Goal: Transaction & Acquisition: Purchase product/service

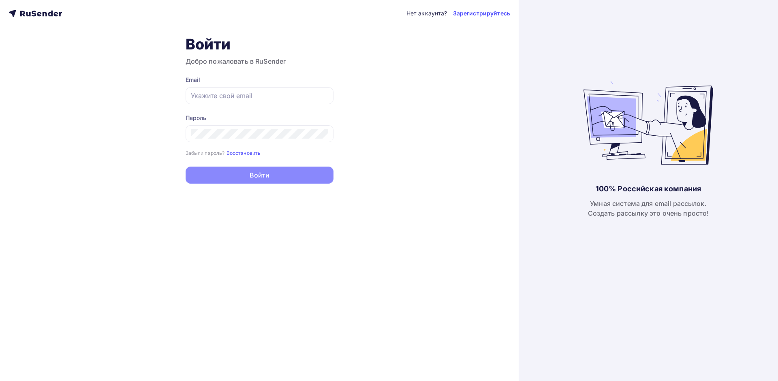
type input "[EMAIL_ADDRESS][DOMAIN_NAME]"
click at [231, 176] on button "Войти" at bounding box center [260, 175] width 148 height 17
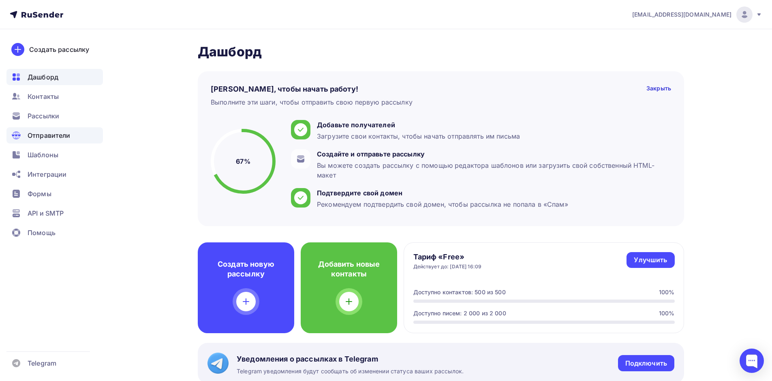
click at [39, 134] on span "Отправители" at bounding box center [49, 136] width 43 height 10
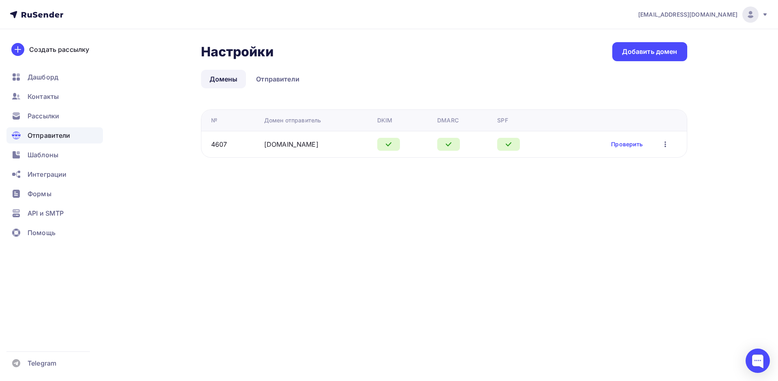
click at [705, 11] on span "[EMAIL_ADDRESS][DOMAIN_NAME]" at bounding box center [687, 15] width 99 height 8
click at [693, 51] on link "Тарифы" at bounding box center [695, 52] width 136 height 16
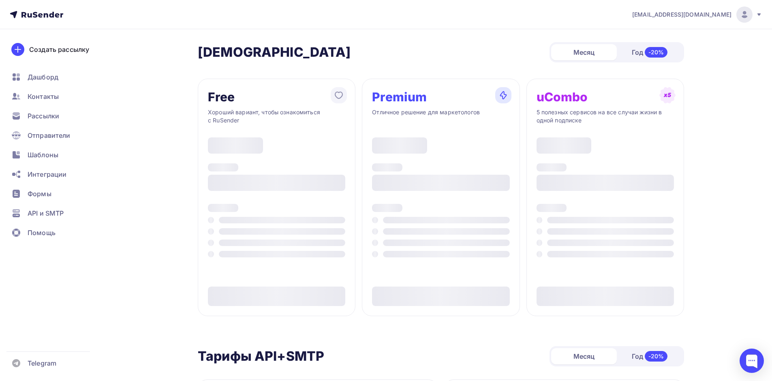
type input "500"
type input "100"
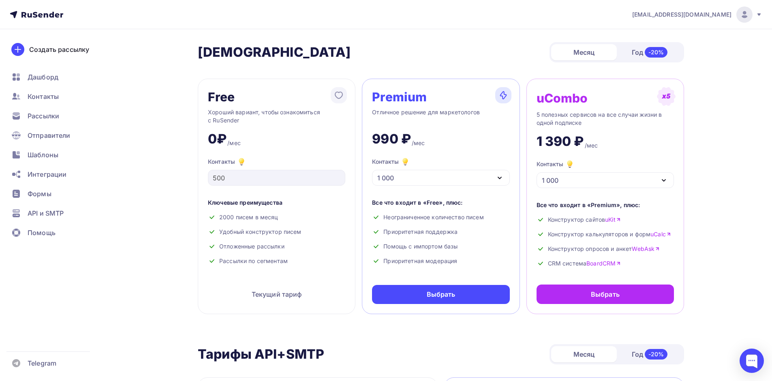
click at [480, 178] on div "1 000" at bounding box center [440, 178] width 137 height 16
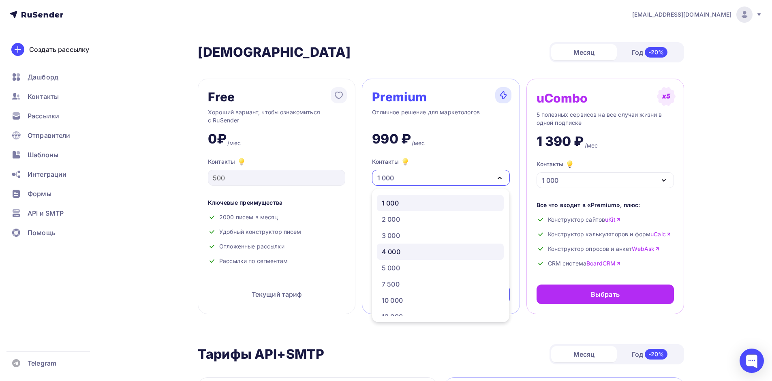
scroll to position [81, 0]
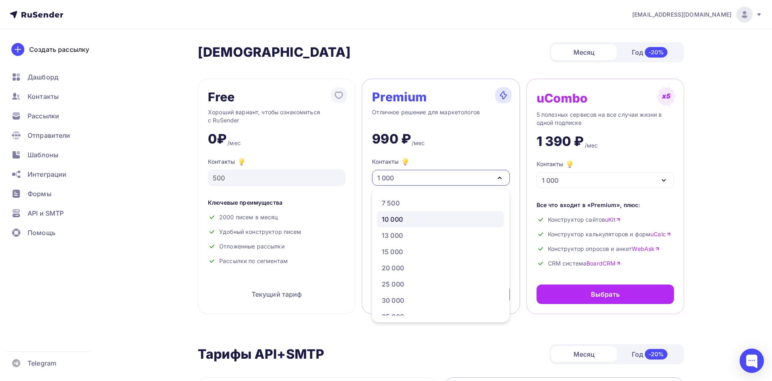
click at [407, 221] on div "10 000" at bounding box center [440, 219] width 117 height 10
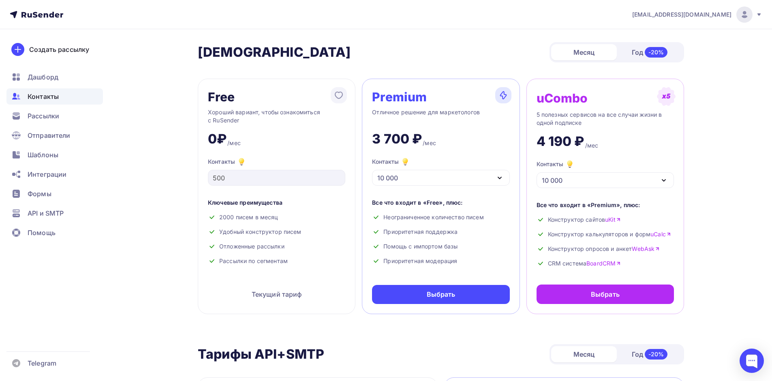
click at [52, 100] on span "Контакты" at bounding box center [43, 97] width 31 height 10
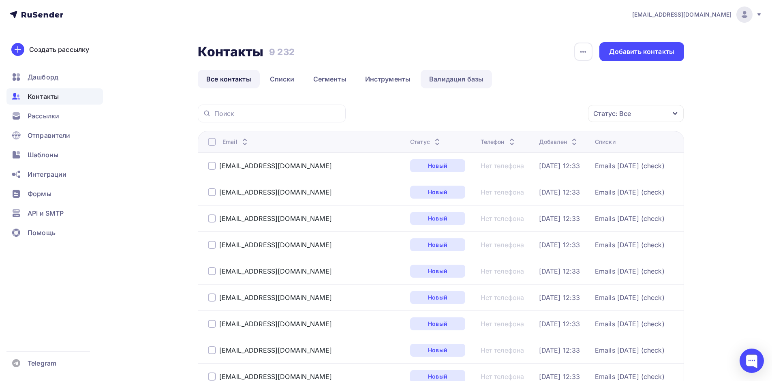
click at [471, 80] on link "Валидация базы" at bounding box center [456, 79] width 71 height 19
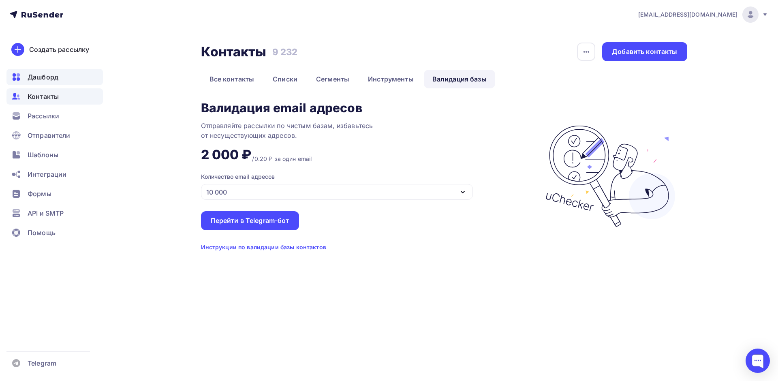
click at [60, 80] on div "Дашборд" at bounding box center [54, 77] width 96 height 16
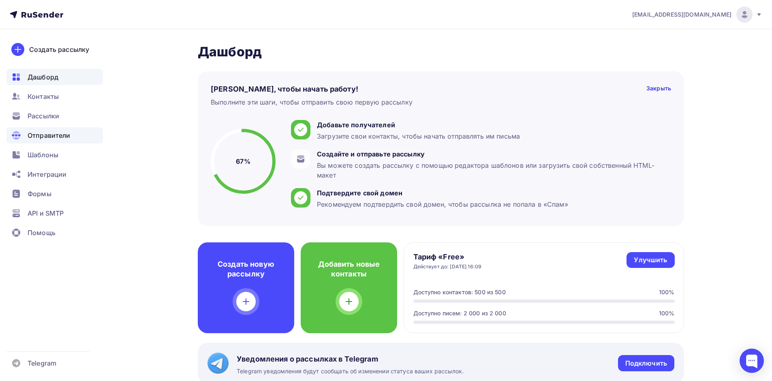
click at [62, 137] on span "Отправители" at bounding box center [49, 136] width 43 height 10
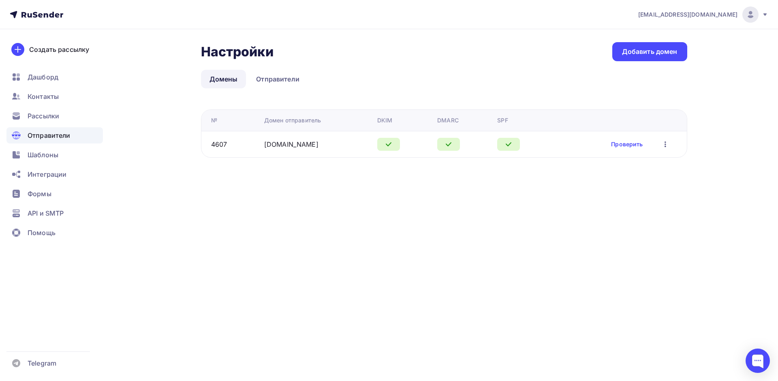
click at [691, 18] on span "[EMAIL_ADDRESS][DOMAIN_NAME]" at bounding box center [687, 15] width 99 height 8
click at [658, 44] on link "Тарифы" at bounding box center [695, 52] width 136 height 16
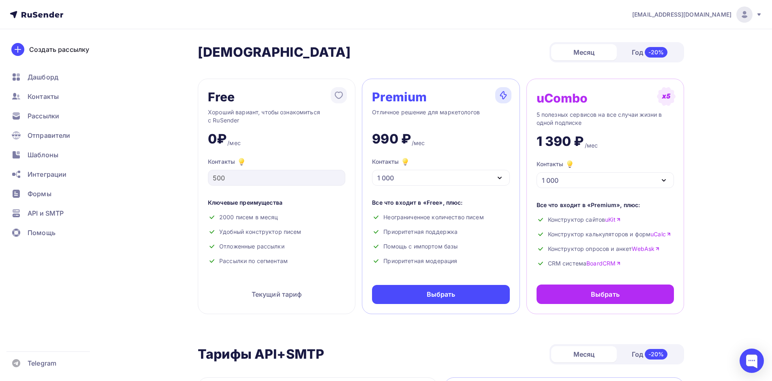
click at [429, 175] on div "1 000" at bounding box center [440, 178] width 137 height 16
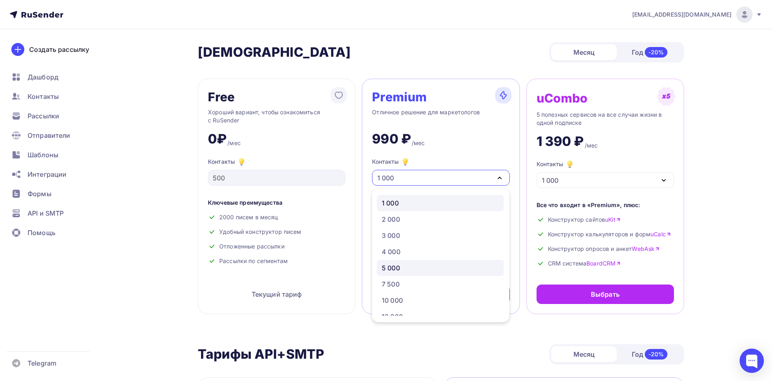
click at [404, 266] on div "5 000" at bounding box center [440, 268] width 117 height 10
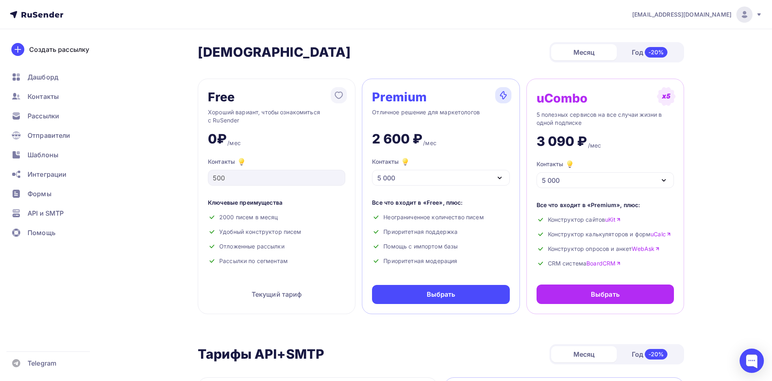
click at [624, 49] on div "Год -20%" at bounding box center [650, 52] width 66 height 17
click at [591, 55] on div "Месяц" at bounding box center [584, 52] width 66 height 16
click at [480, 182] on div "5 000" at bounding box center [440, 178] width 137 height 16
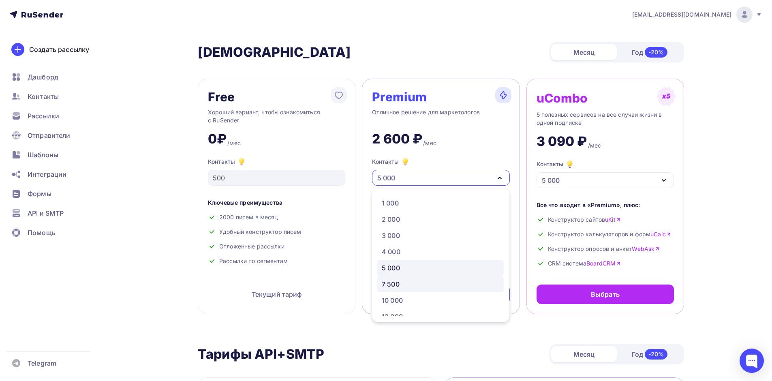
click at [394, 285] on div "7 500" at bounding box center [391, 284] width 18 height 10
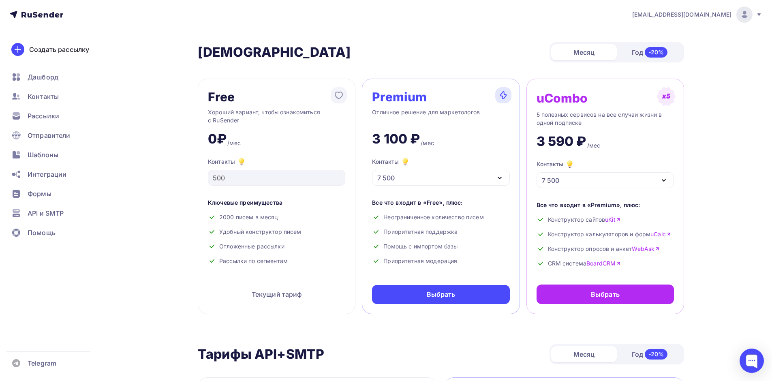
click at [418, 185] on div "7 500" at bounding box center [440, 178] width 137 height 16
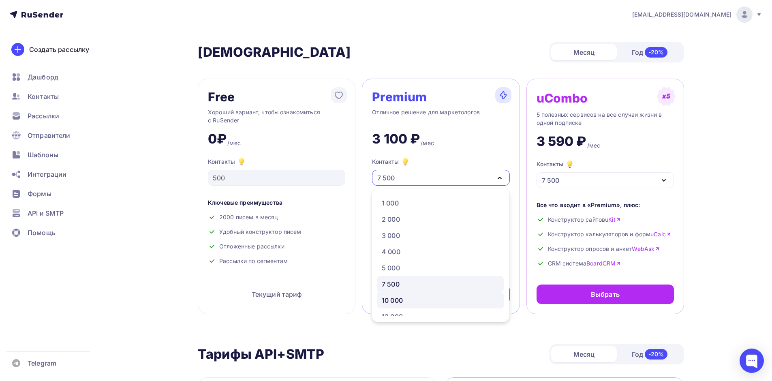
click at [399, 300] on div "10 000" at bounding box center [392, 300] width 21 height 10
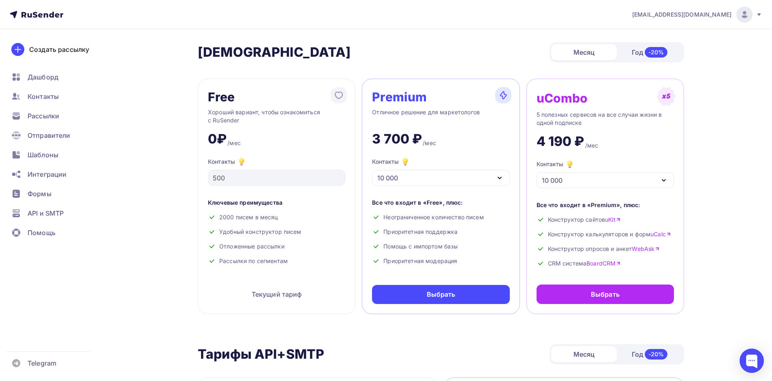
click at [524, 169] on div "Free Хороший вариант, чтобы ознакомиться с RuSender 0₽ /мес Контакты 500 Ключев…" at bounding box center [441, 197] width 486 height 236
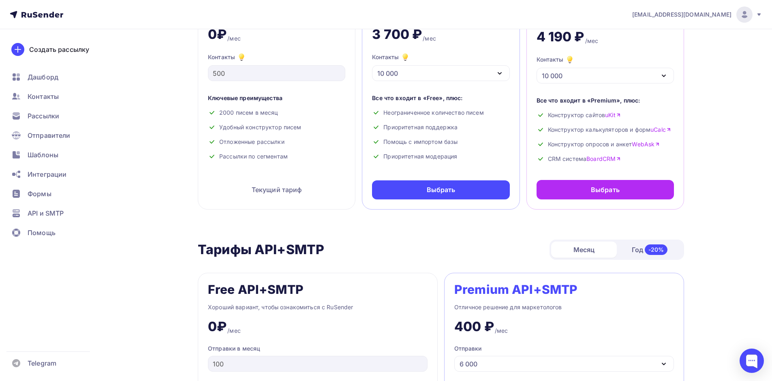
scroll to position [243, 0]
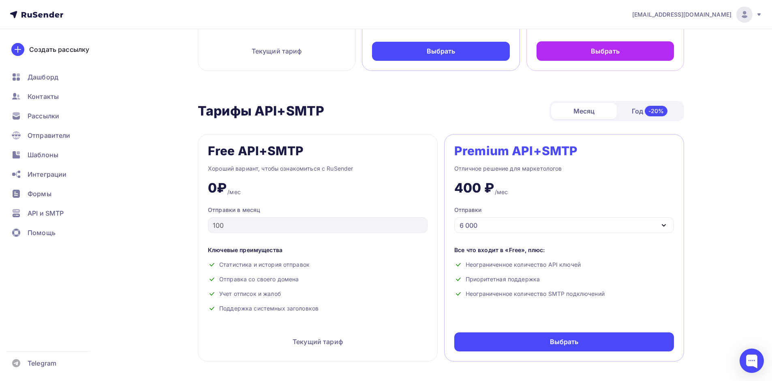
click at [558, 223] on div "6 000" at bounding box center [564, 225] width 220 height 16
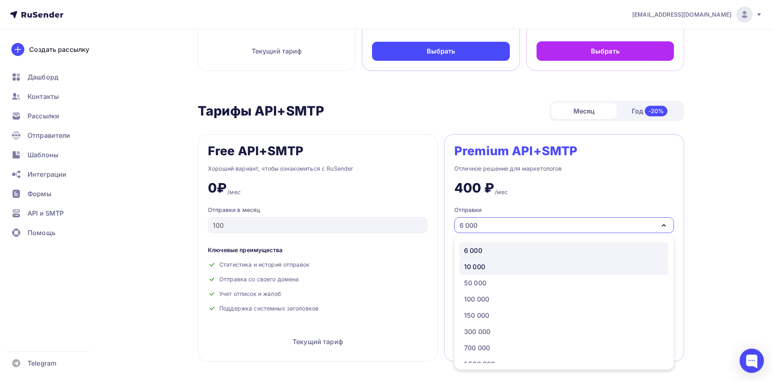
click at [490, 270] on div "10 000" at bounding box center [563, 267] width 199 height 10
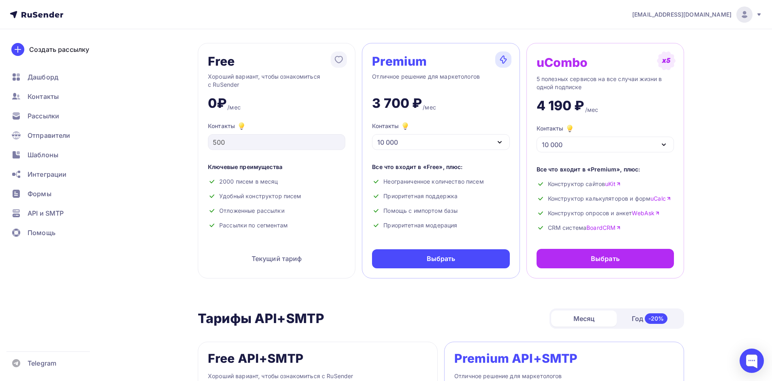
scroll to position [0, 0]
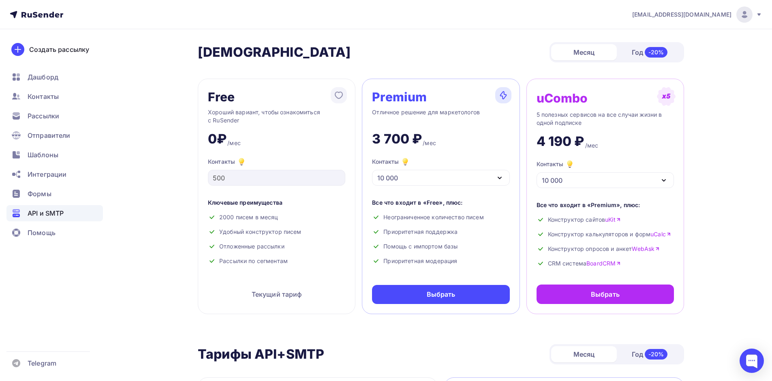
click at [33, 207] on div "API и SMTP" at bounding box center [54, 213] width 96 height 16
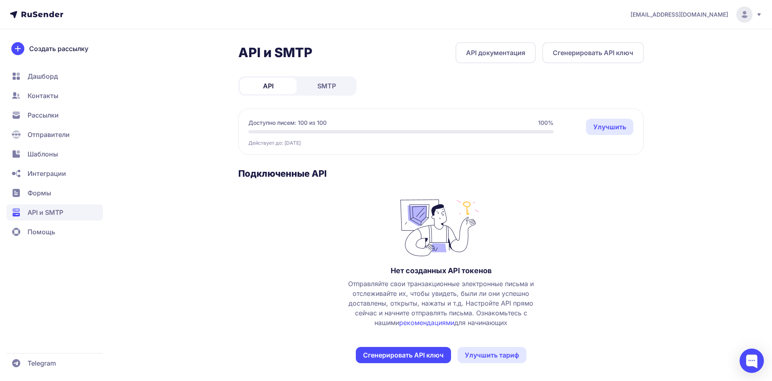
click at [318, 94] on div "API SMTP" at bounding box center [297, 85] width 118 height 19
click at [325, 88] on span "SMTP" at bounding box center [326, 86] width 19 height 10
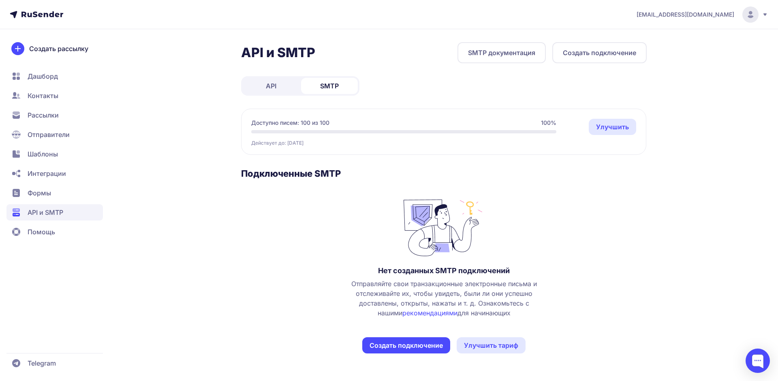
click at [418, 344] on button "Создать подключение" at bounding box center [406, 345] width 88 height 16
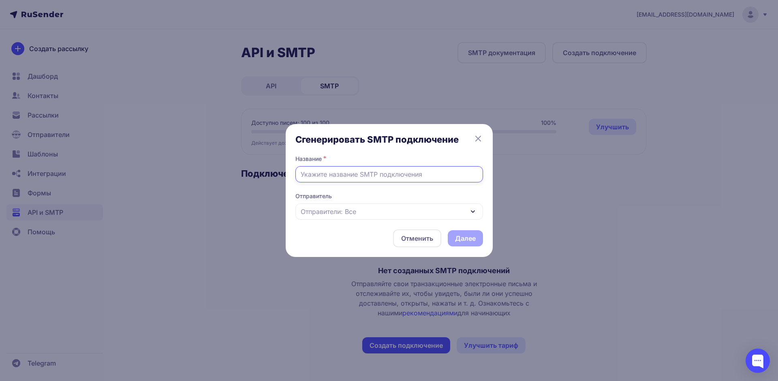
click at [369, 176] on input "text" at bounding box center [389, 174] width 188 height 16
click at [366, 204] on div "Отправители: Все" at bounding box center [389, 211] width 188 height 16
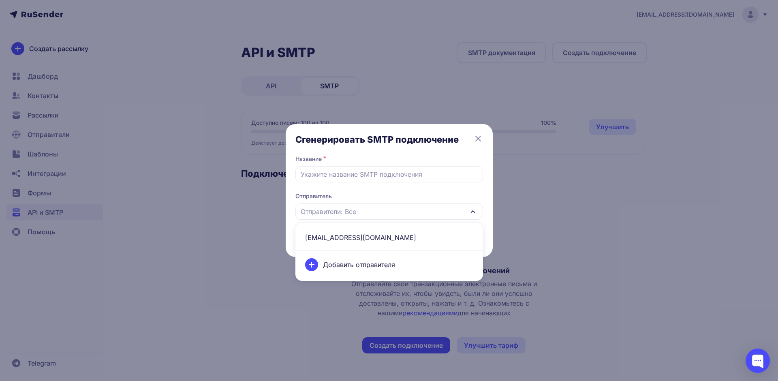
click at [345, 242] on span "info@centruskult.ru" at bounding box center [389, 237] width 178 height 19
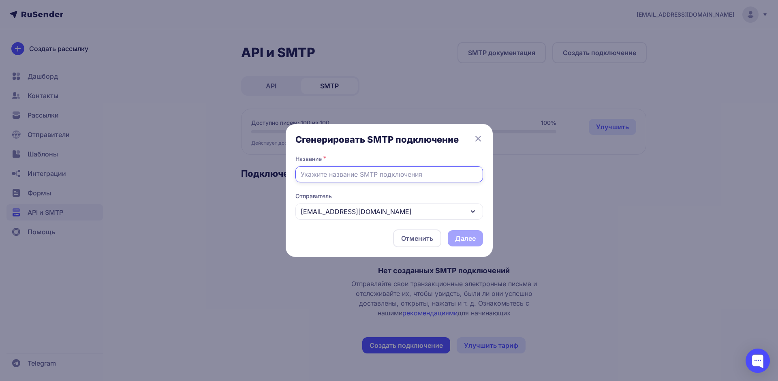
click at [346, 176] on input "text" at bounding box center [389, 174] width 188 height 16
type input "C"
type input "С"
type input "centruskult"
drag, startPoint x: 360, startPoint y: 179, endPoint x: 240, endPoint y: 175, distance: 119.7
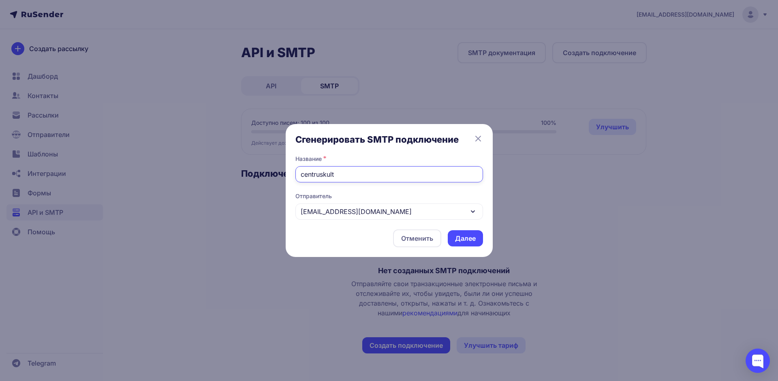
click at [240, 175] on div "Сгенерировать SMTP подключение Название * centruskult Отправитель info@centrusk…" at bounding box center [389, 190] width 778 height 381
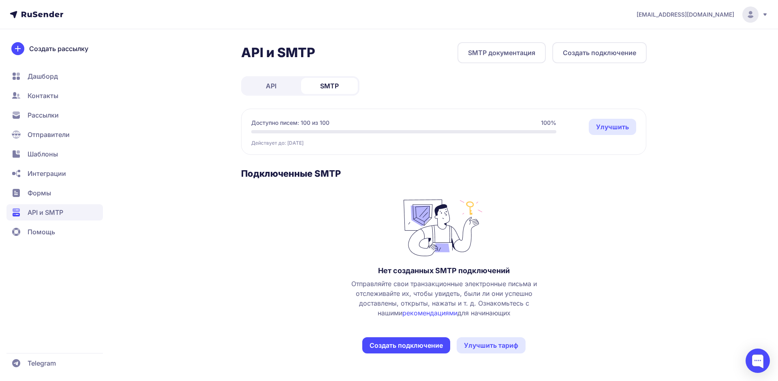
click at [568, 55] on button "Создать подключение" at bounding box center [599, 52] width 94 height 21
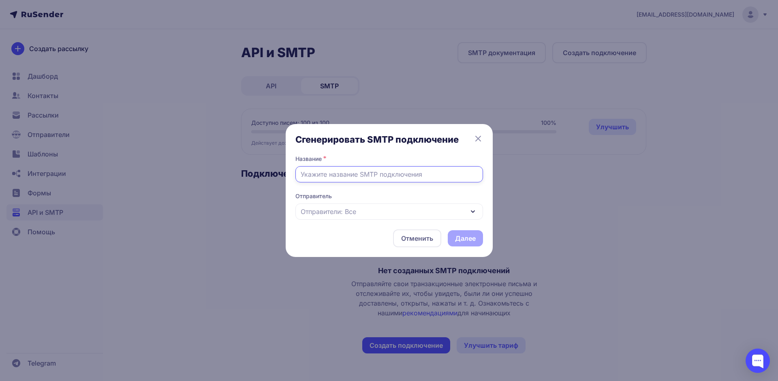
click at [360, 179] on input "text" at bounding box center [389, 174] width 188 height 16
type input "К"
type input "Рассылка (РЦРК)"
click at [344, 217] on div "Отправители: Все" at bounding box center [389, 211] width 188 height 16
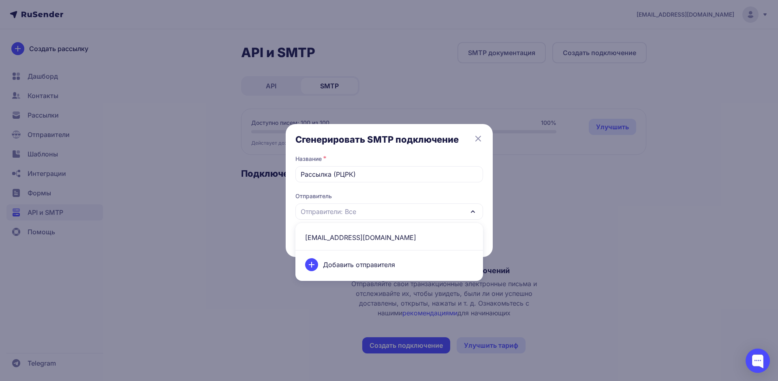
click at [336, 244] on span "info@centruskult.ru" at bounding box center [389, 237] width 178 height 19
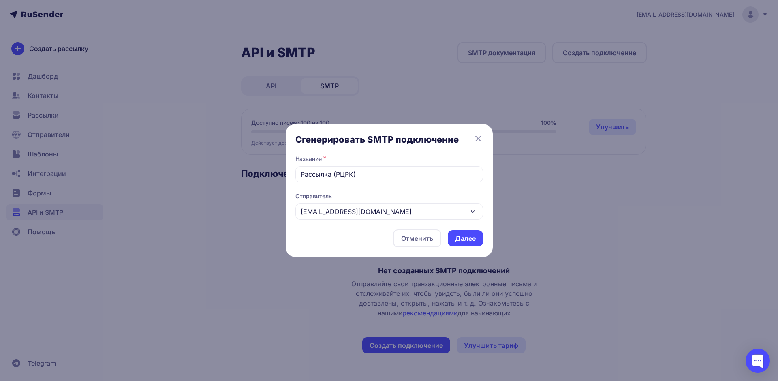
click at [465, 239] on button "Далее" at bounding box center [465, 238] width 35 height 16
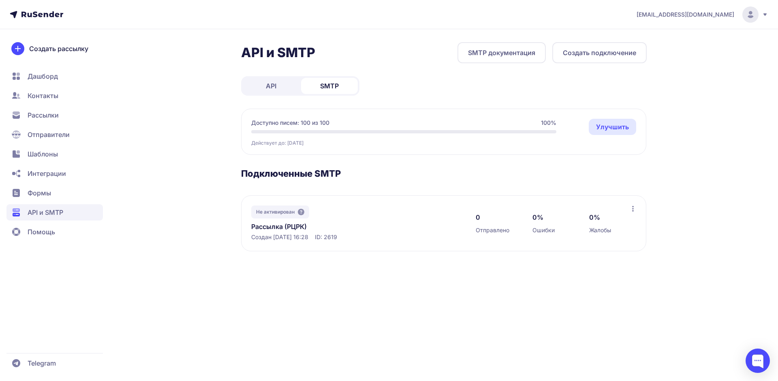
click at [633, 208] on icon at bounding box center [633, 209] width 6 height 6
click at [452, 165] on div "API и SMTP SMTP документация Создать подключение API SMTP Доступно писем: 100 и…" at bounding box center [444, 156] width 406 height 229
click at [702, 17] on span "[EMAIL_ADDRESS][DOMAIN_NAME]" at bounding box center [686, 15] width 98 height 8
click at [672, 56] on span "[DEMOGRAPHIC_DATA]" at bounding box center [685, 56] width 73 height 10
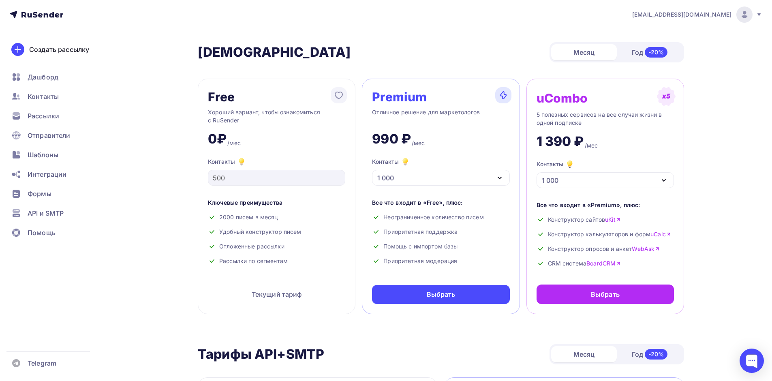
scroll to position [243, 0]
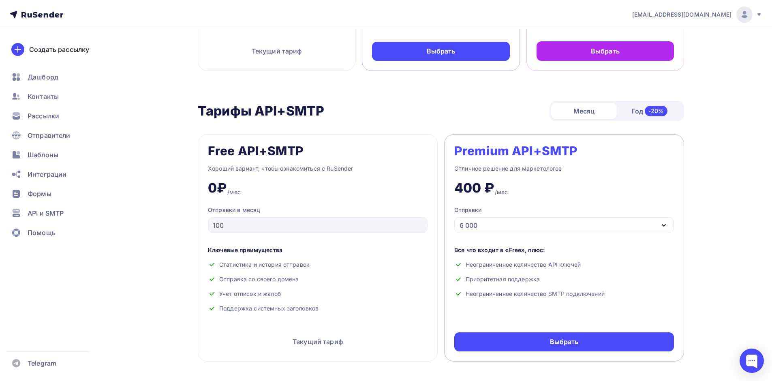
click at [549, 218] on div "6 000" at bounding box center [564, 225] width 220 height 16
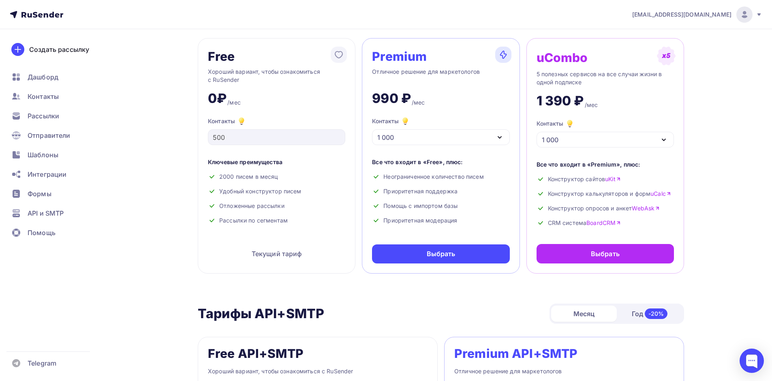
scroll to position [324, 0]
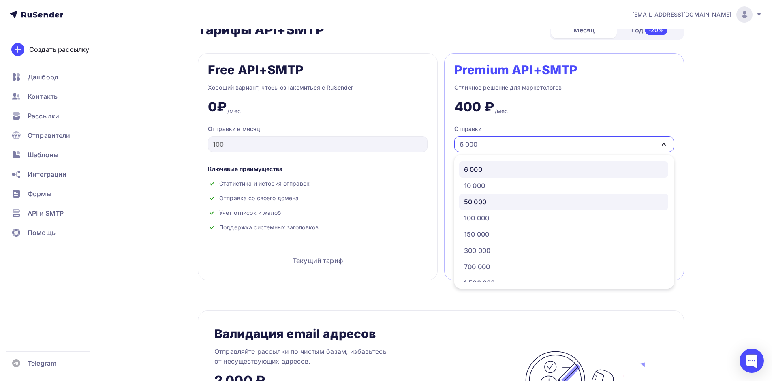
click at [495, 196] on link "50 000" at bounding box center [563, 202] width 209 height 16
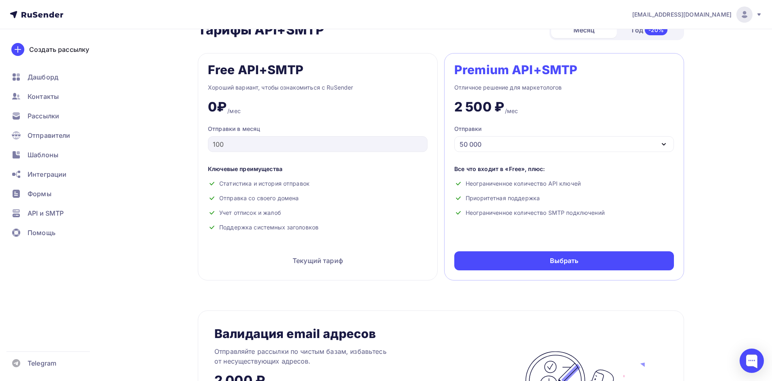
click at [493, 146] on div "50 000" at bounding box center [564, 144] width 220 height 16
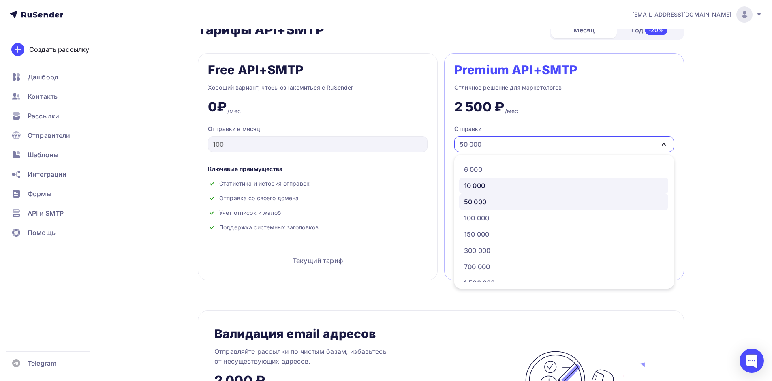
click at [481, 187] on div "10 000" at bounding box center [474, 186] width 21 height 10
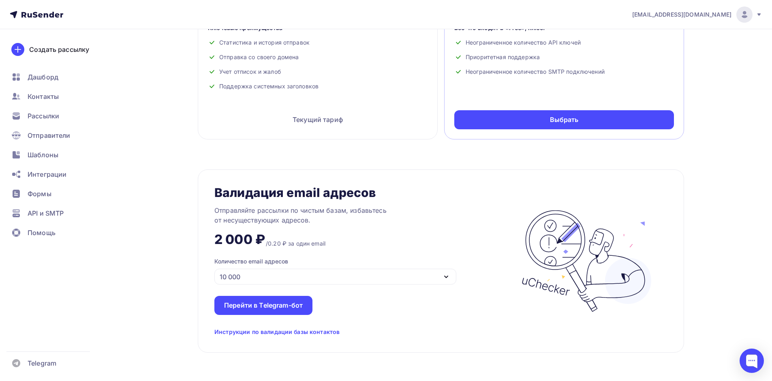
scroll to position [303, 0]
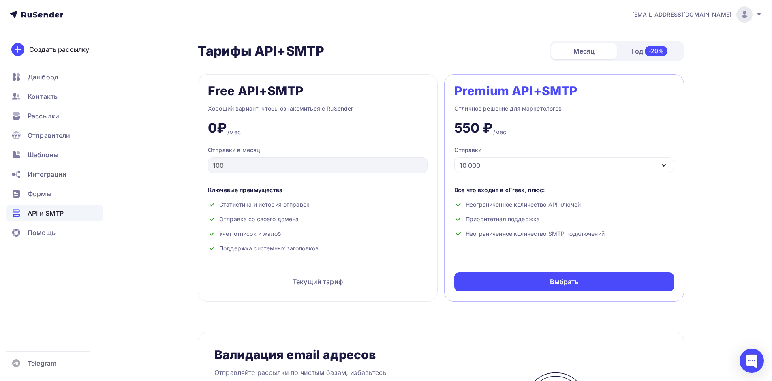
click at [35, 210] on span "API и SMTP" at bounding box center [46, 213] width 36 height 10
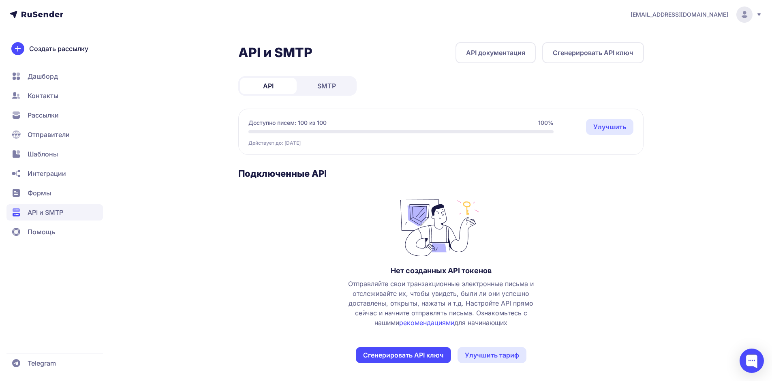
click at [327, 87] on span "SMTP" at bounding box center [326, 86] width 19 height 10
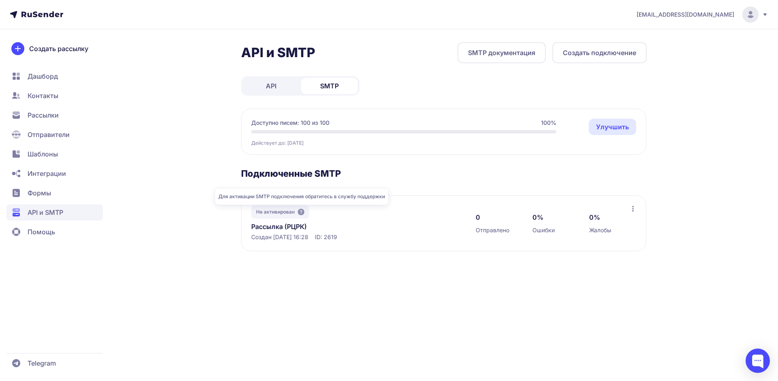
click at [302, 212] on icon at bounding box center [301, 212] width 6 height 6
click at [532, 215] on div "0 Отправлено 0% Ошибки 0% Жалобы" at bounding box center [553, 224] width 154 height 36
click at [637, 209] on div "Не активирован Рассылка (РЦРК) Создан [DATE] 16:28 ID: 2619 0 Отправлено 0% Оши…" at bounding box center [443, 223] width 405 height 56
click at [635, 207] on icon at bounding box center [633, 209] width 6 height 6
click at [512, 183] on section "Подключенные SMTP Не активирован Рассылка (РЦРК) Создан 09.09.2025, 16:28 ID: 2…" at bounding box center [444, 209] width 406 height 83
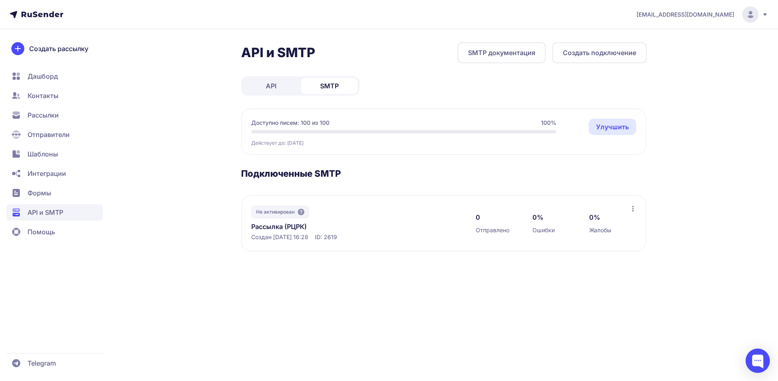
click at [44, 153] on span "Шаблоны" at bounding box center [43, 154] width 30 height 10
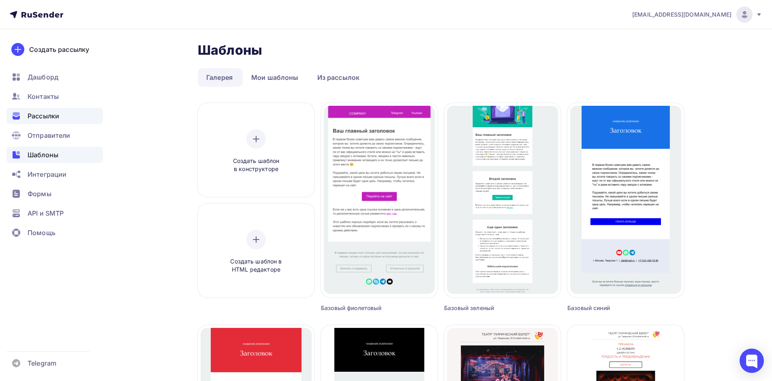
click at [53, 120] on span "Рассылки" at bounding box center [44, 116] width 32 height 10
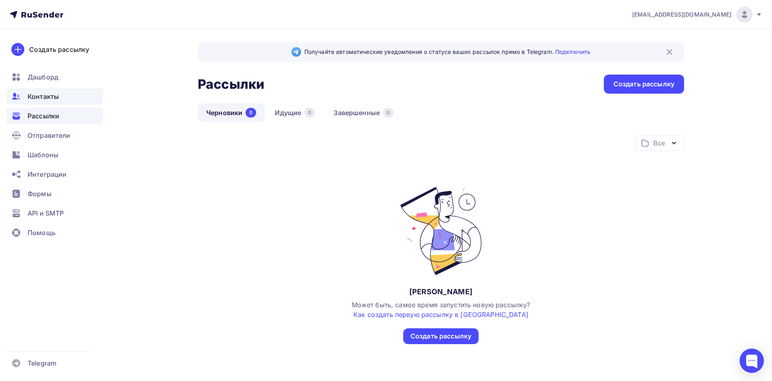
click at [53, 97] on span "Контакты" at bounding box center [43, 97] width 31 height 10
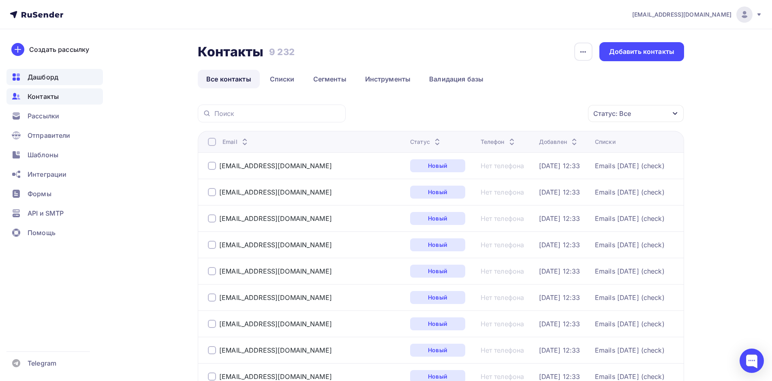
click at [64, 79] on div "Дашборд" at bounding box center [54, 77] width 96 height 16
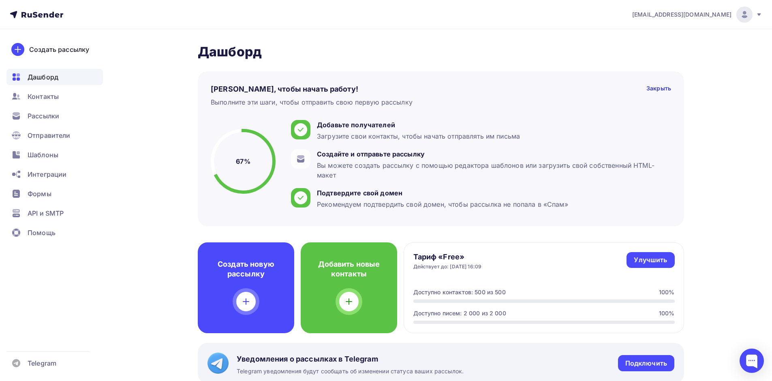
click at [687, 21] on div "[EMAIL_ADDRESS][DOMAIN_NAME]" at bounding box center [697, 14] width 130 height 16
click at [659, 48] on span "Тарифы" at bounding box center [678, 52] width 74 height 10
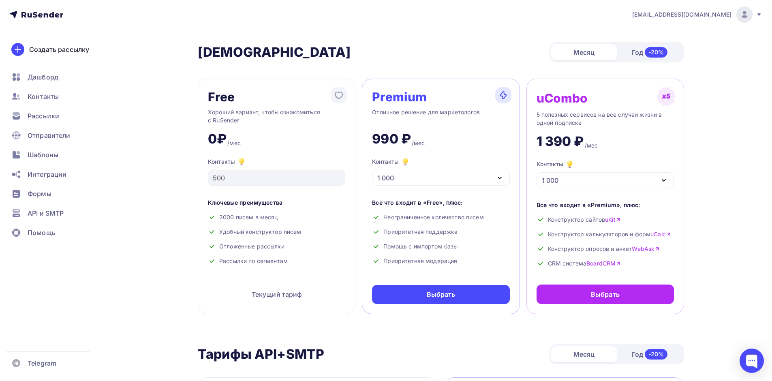
click at [435, 182] on div "1 000" at bounding box center [440, 178] width 137 height 16
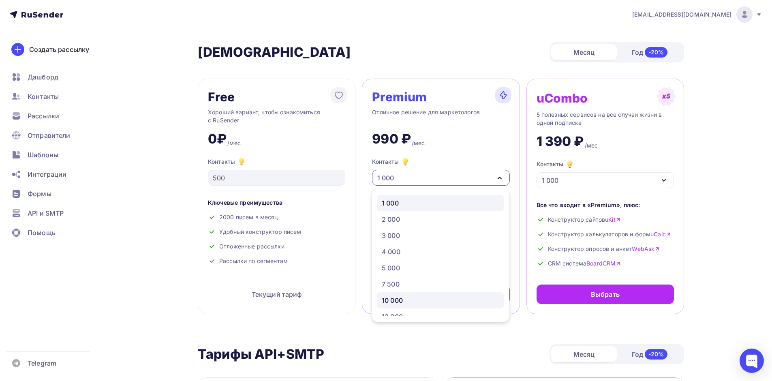
click at [396, 298] on div "10 000" at bounding box center [392, 300] width 21 height 10
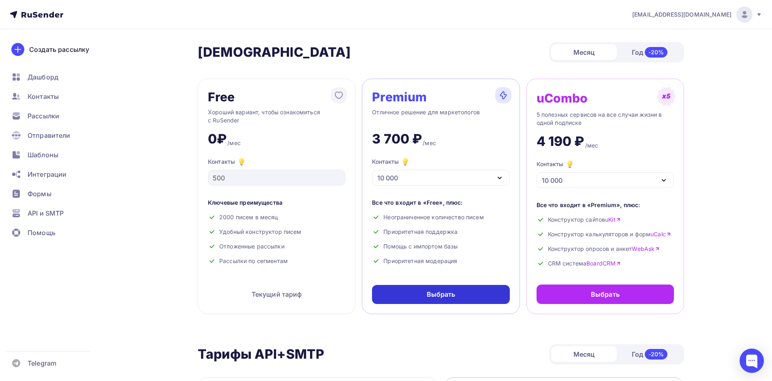
click at [447, 293] on div "Выбрать" at bounding box center [441, 294] width 29 height 9
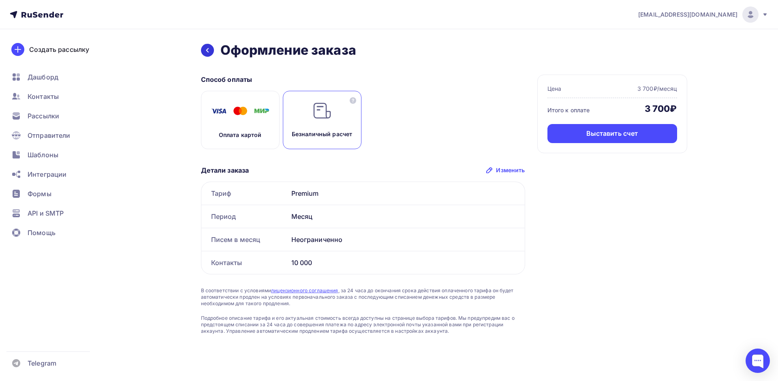
click at [208, 47] on icon at bounding box center [207, 50] width 6 height 6
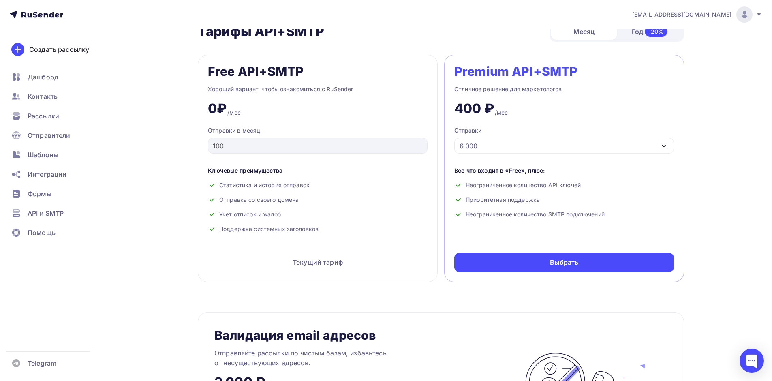
scroll to position [324, 0]
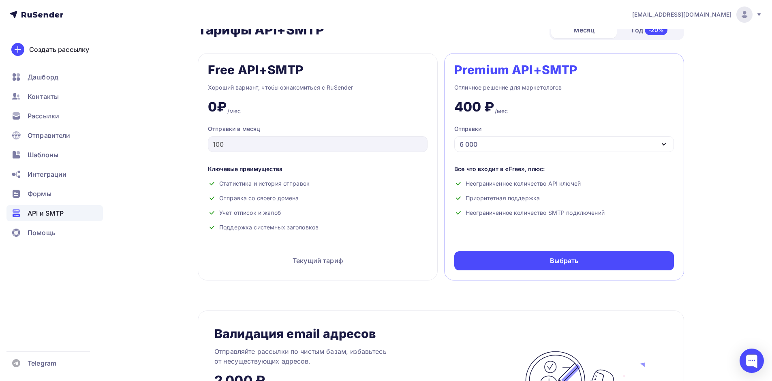
click at [64, 210] on span "API и SMTP" at bounding box center [46, 213] width 36 height 10
